Goal: Task Accomplishment & Management: Use online tool/utility

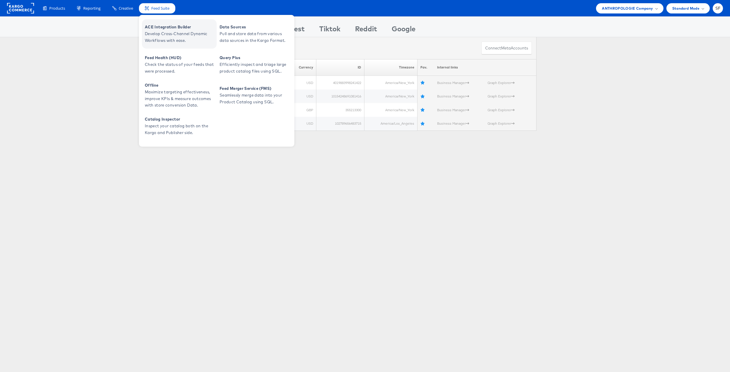
click at [156, 35] on span "Develop Cross-Channel Dynamic Workflows with ease." at bounding box center [180, 36] width 70 height 13
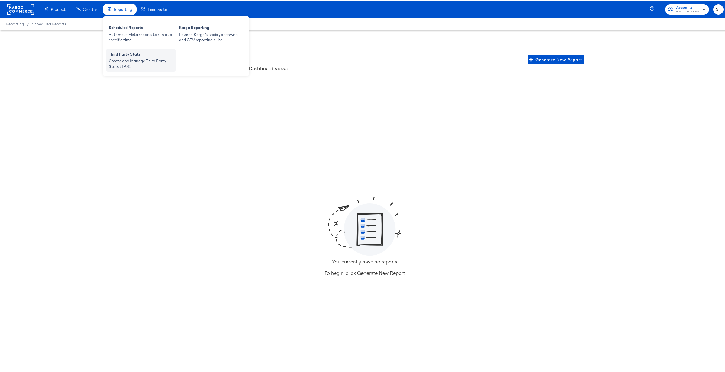
click at [125, 55] on div "Third Party Stats" at bounding box center [141, 53] width 64 height 7
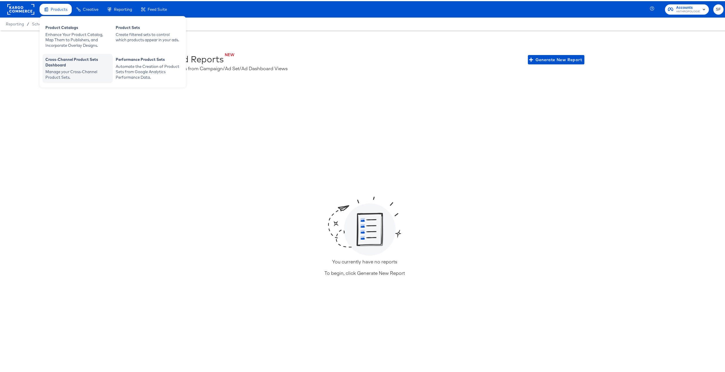
click at [59, 59] on div "Cross-Channel Product Sets Dashboard" at bounding box center [77, 62] width 64 height 12
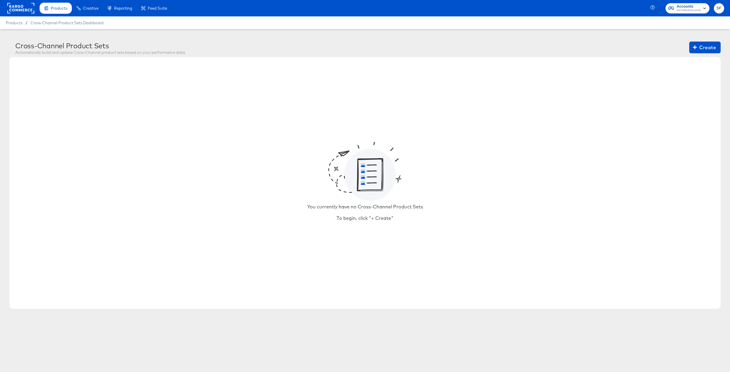
click at [703, 10] on rect "button" at bounding box center [704, 8] width 7 height 7
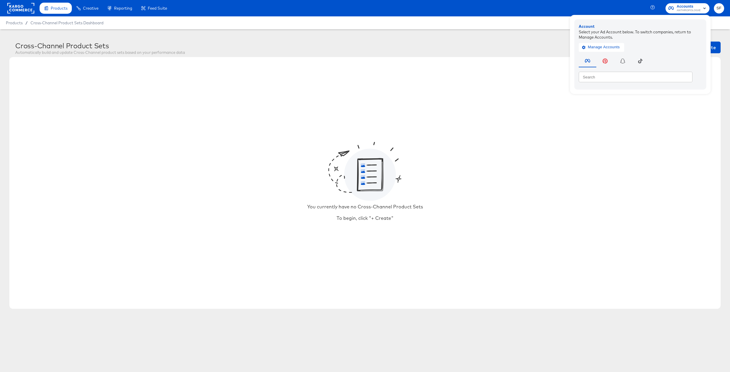
click at [488, 36] on article "Cross-Channel Product Sets Automatically build and update Cross-Channel product…" at bounding box center [365, 176] width 730 height 295
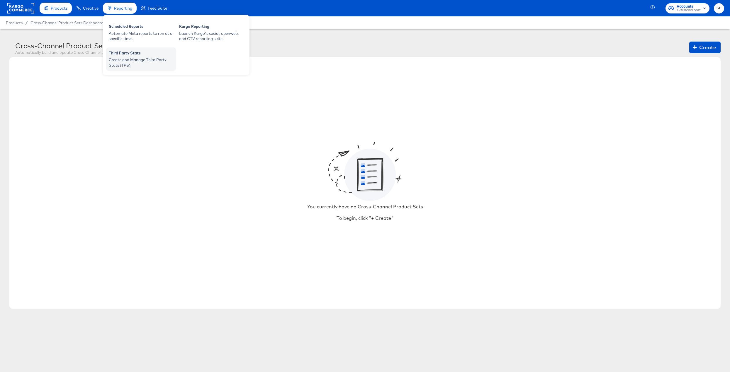
click at [125, 57] on div "Create and Manage Third Party Stats (TPS)." at bounding box center [141, 62] width 64 height 11
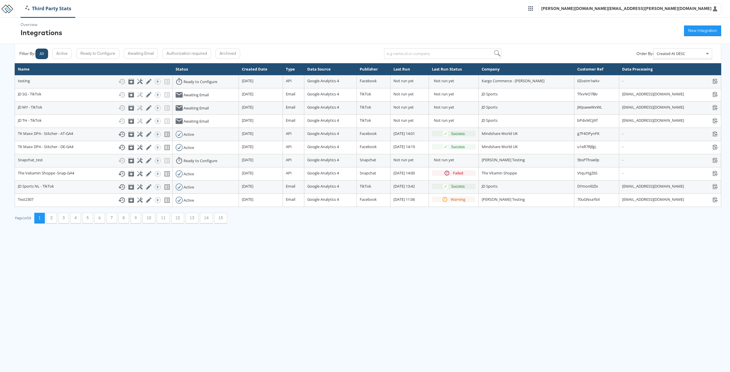
click at [8, 9] on link at bounding box center [7, 8] width 12 height 9
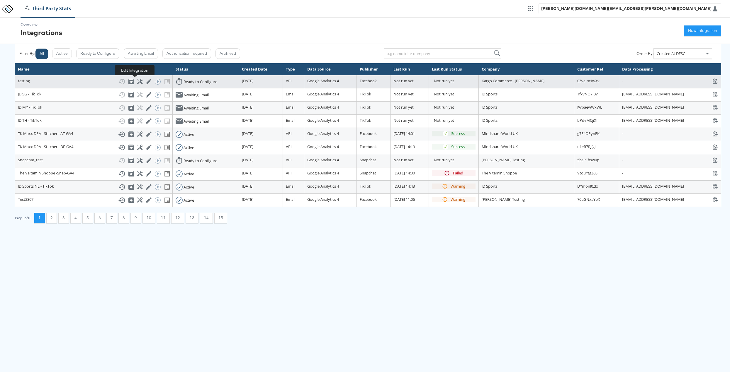
click at [146, 80] on icon at bounding box center [149, 82] width 6 height 6
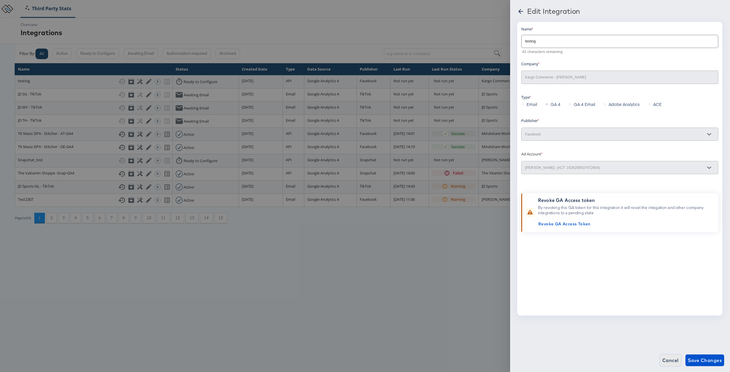
click at [669, 360] on span "Cancel" at bounding box center [670, 361] width 16 height 8
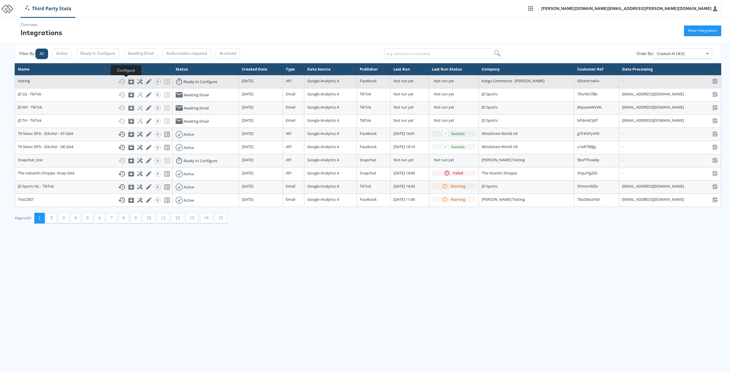
click at [137, 82] on icon at bounding box center [140, 82] width 6 height 6
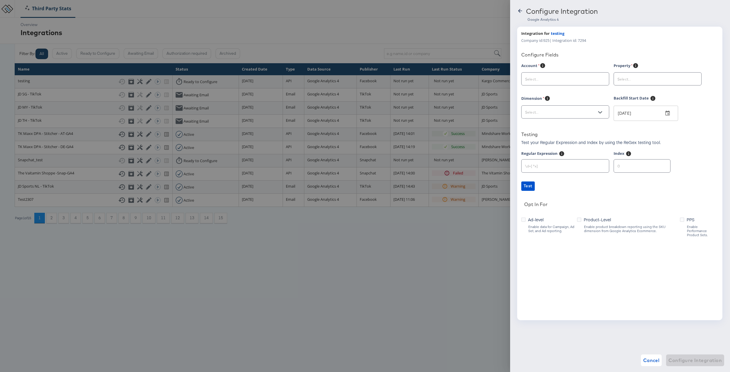
click at [519, 5] on div "Configure Integration Google Analytics 4 Integration for testing Company id: 92…" at bounding box center [620, 186] width 220 height 372
click at [520, 8] on icon at bounding box center [520, 11] width 6 height 6
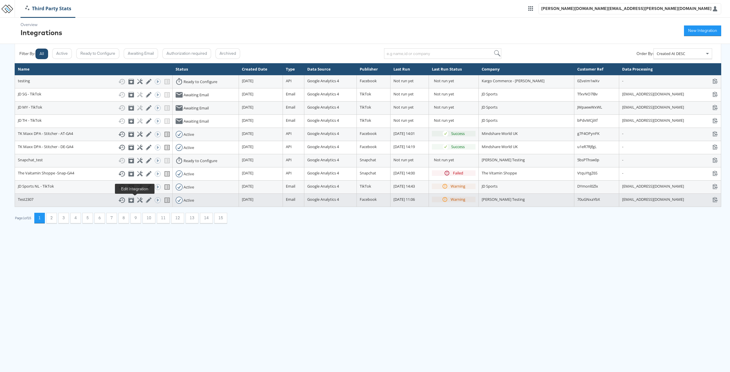
click at [146, 200] on icon at bounding box center [149, 201] width 6 height 6
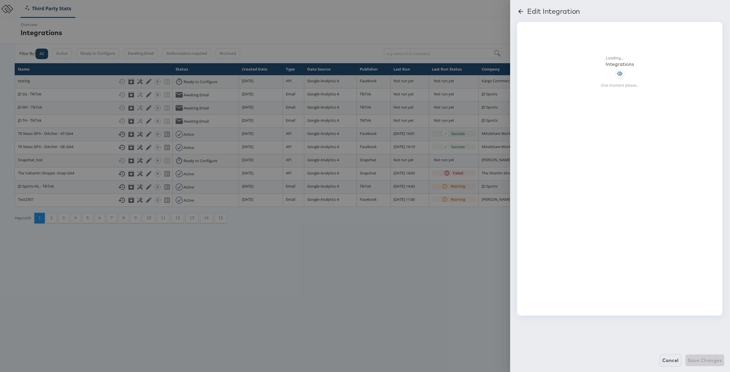
click at [668, 362] on span "Cancel" at bounding box center [670, 361] width 16 height 8
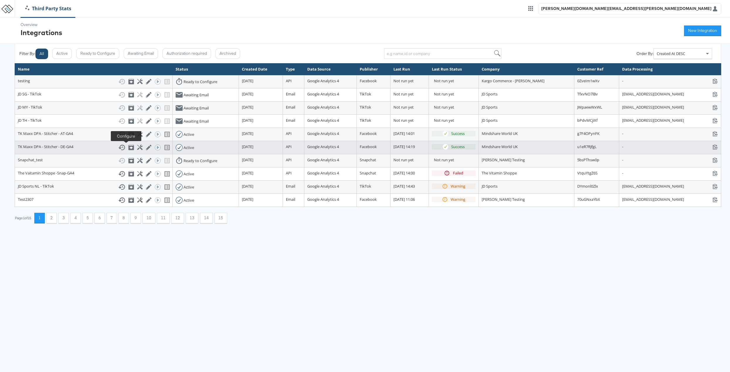
click at [137, 147] on icon at bounding box center [140, 148] width 6 height 6
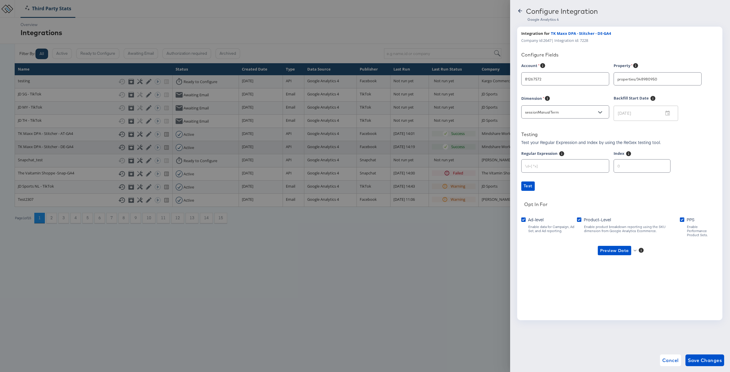
type input "TK Maxx (Hybris)"
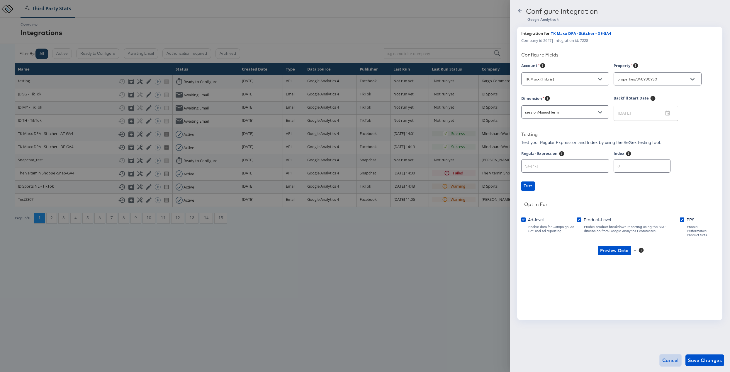
click at [670, 361] on span "Cancel" at bounding box center [670, 361] width 16 height 8
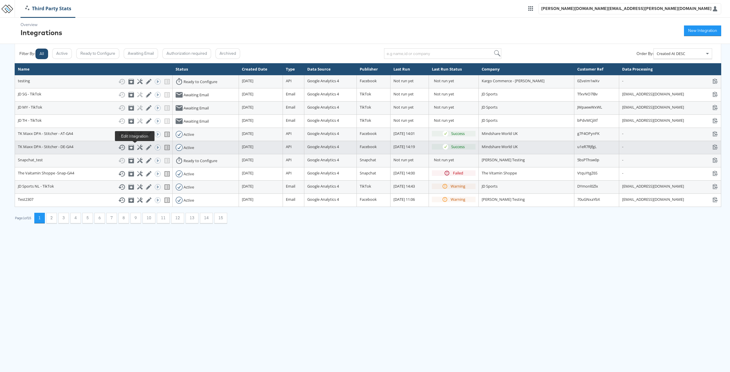
click at [146, 148] on icon at bounding box center [149, 148] width 6 height 6
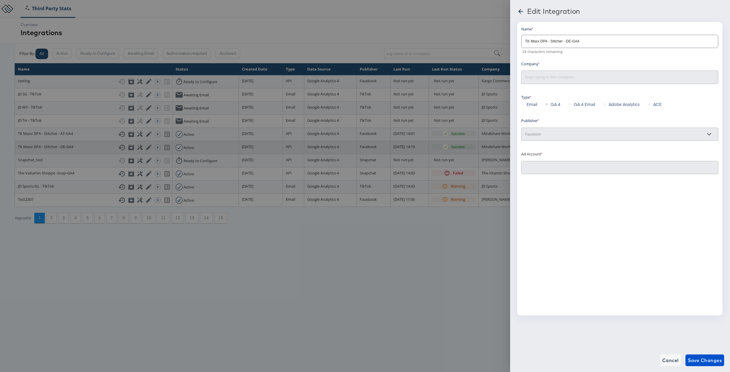
type input "TK Maxx DPA - Stitcher - DE: (ACT: 1063672879051783)"
type input "Mindshare World UK"
click at [665, 362] on span "Cancel" at bounding box center [670, 361] width 16 height 8
